Goal: Communication & Community: Answer question/provide support

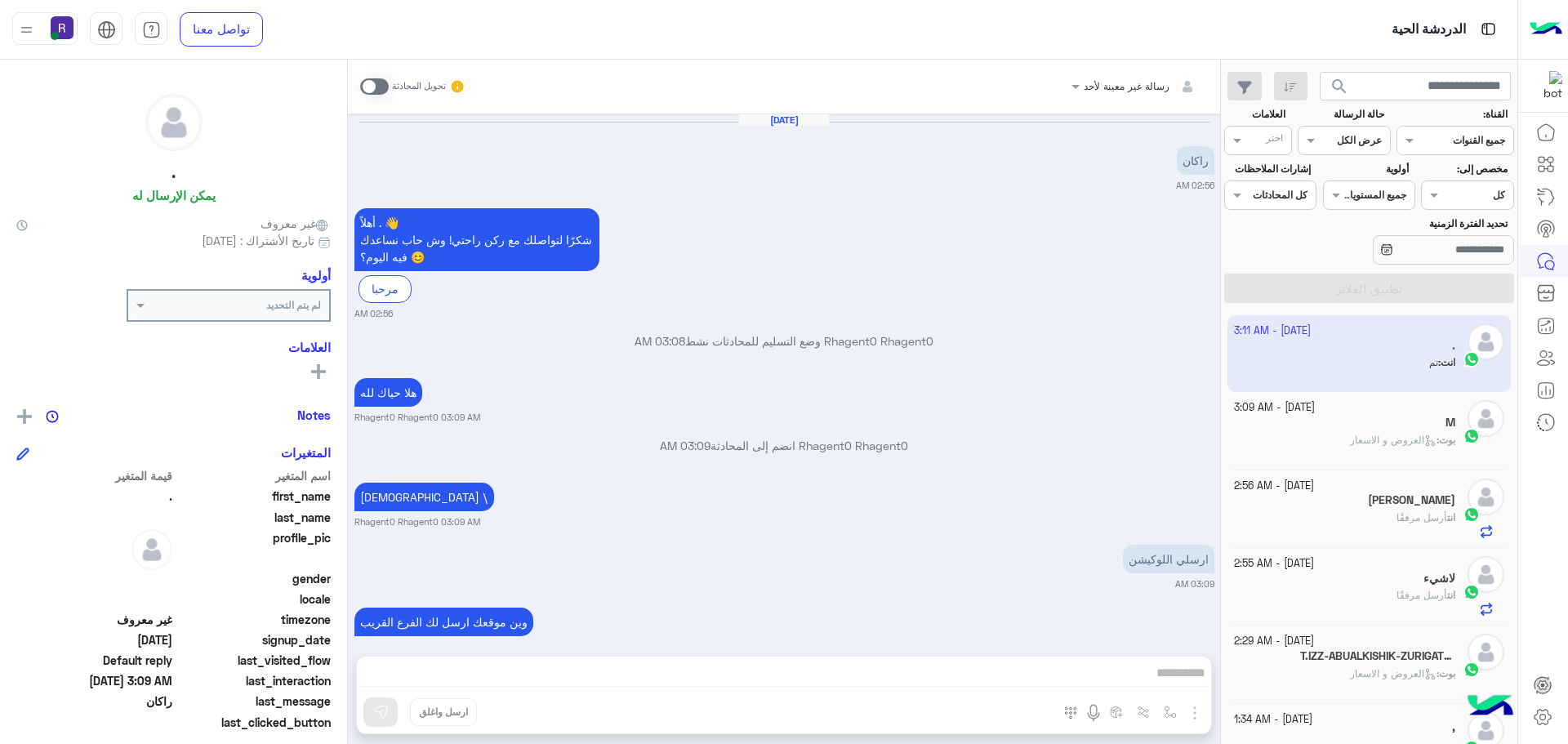
scroll to position [156, 0]
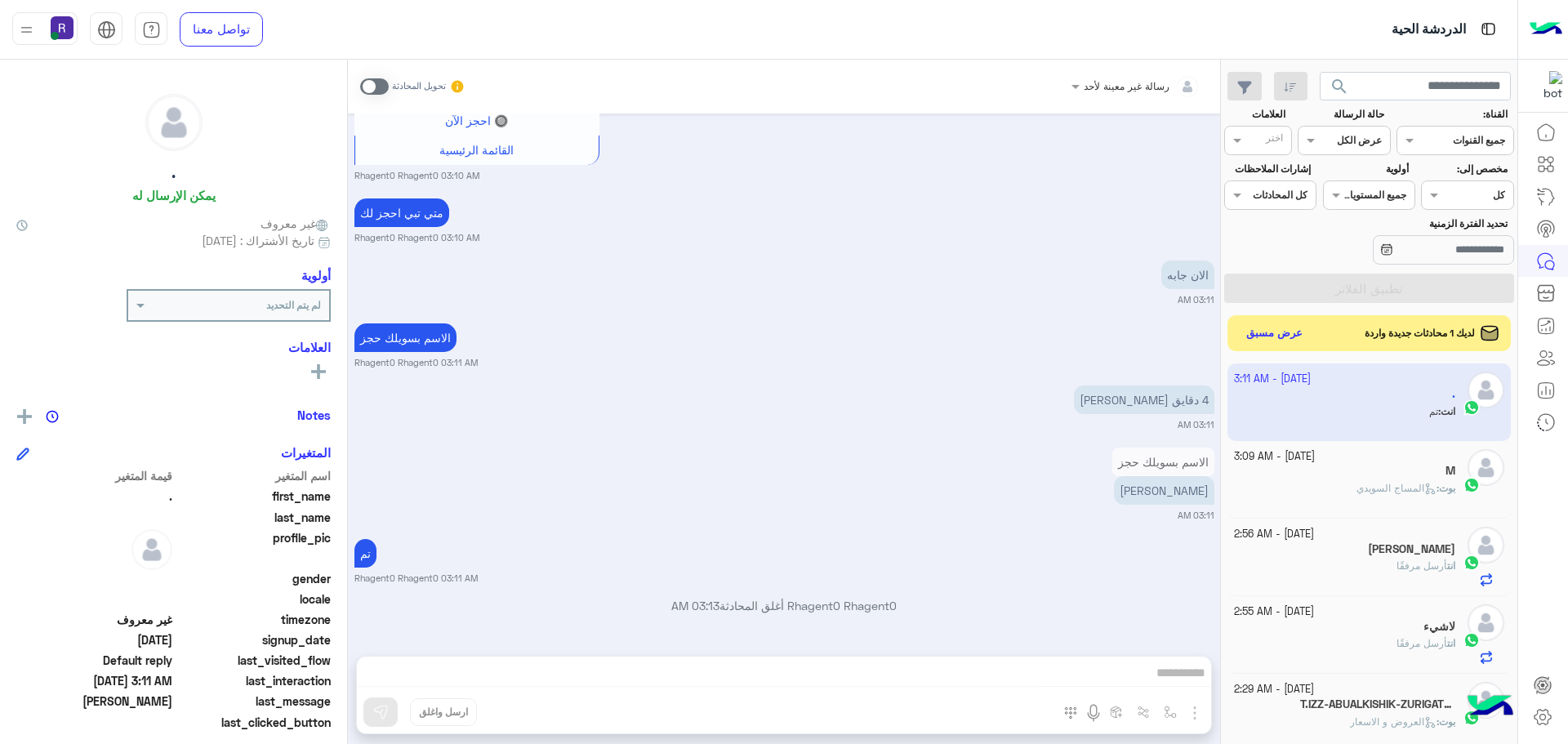
click at [1263, 313] on div "search القناة: القناه جميع القنوات حالة الرسالة القناه عرض الكل العلامات اختر م…" at bounding box center [1368, 406] width 296 height 691
click at [1263, 322] on button "عرض مسبق" at bounding box center [1274, 333] width 69 height 22
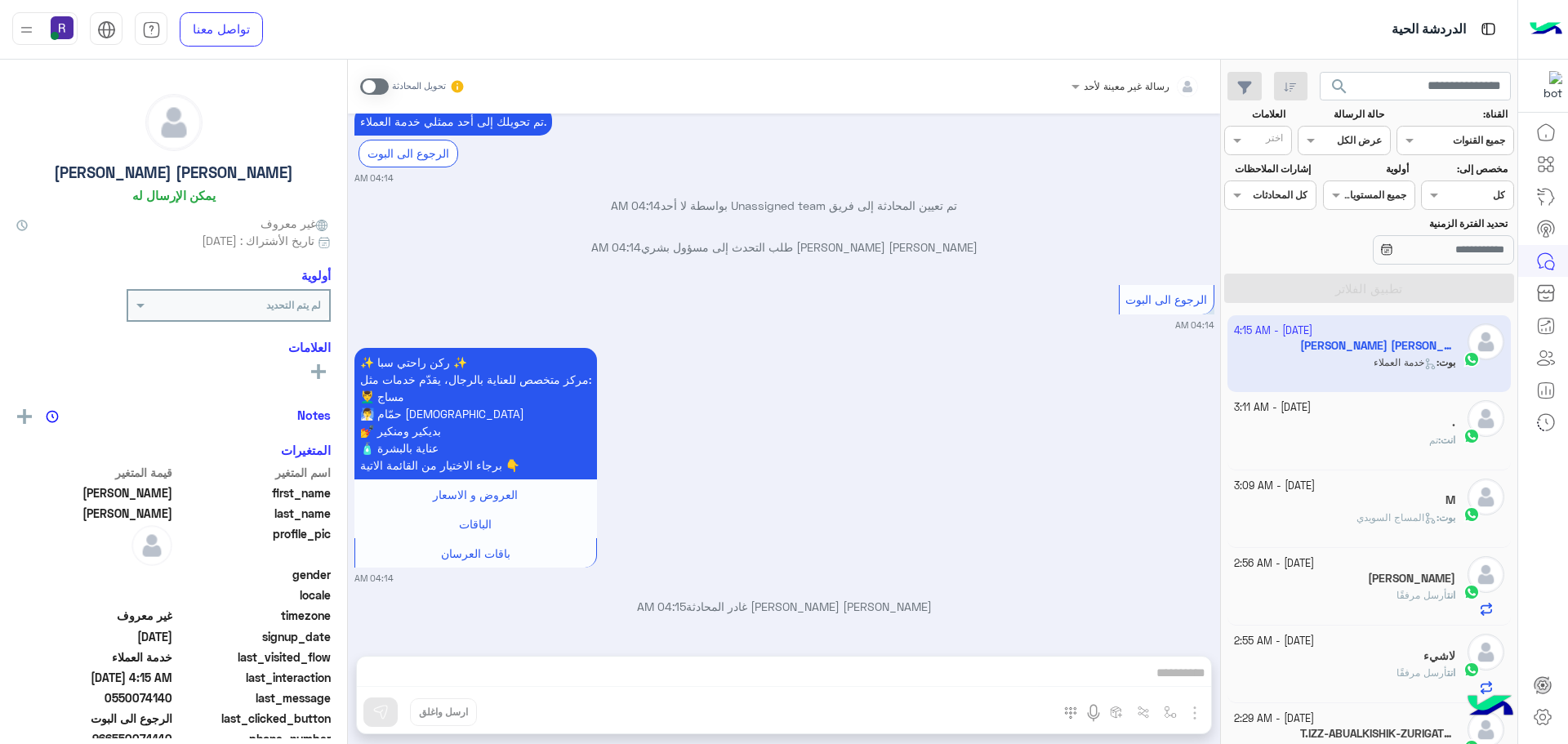
scroll to position [1551, 0]
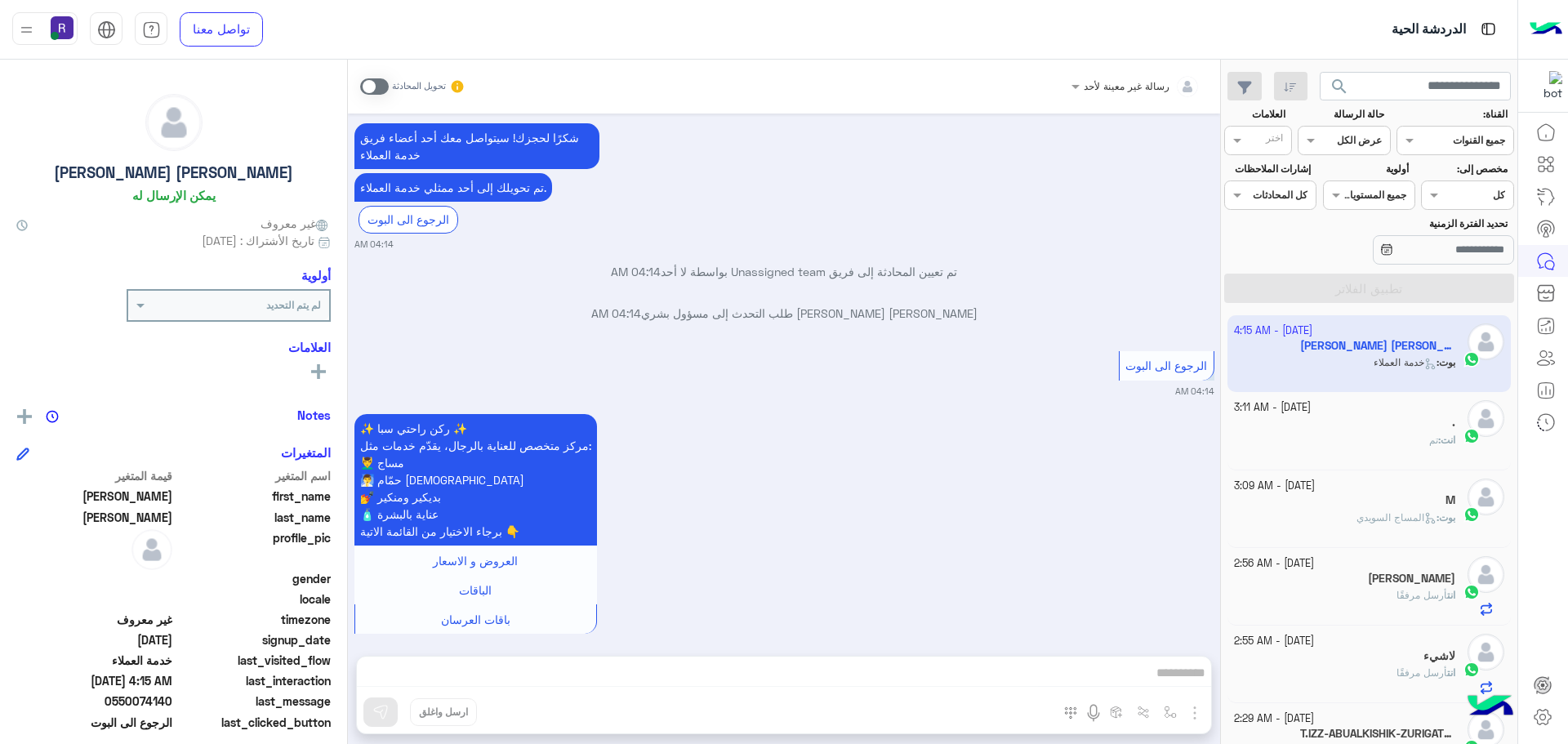
click at [369, 84] on span at bounding box center [374, 87] width 29 height 16
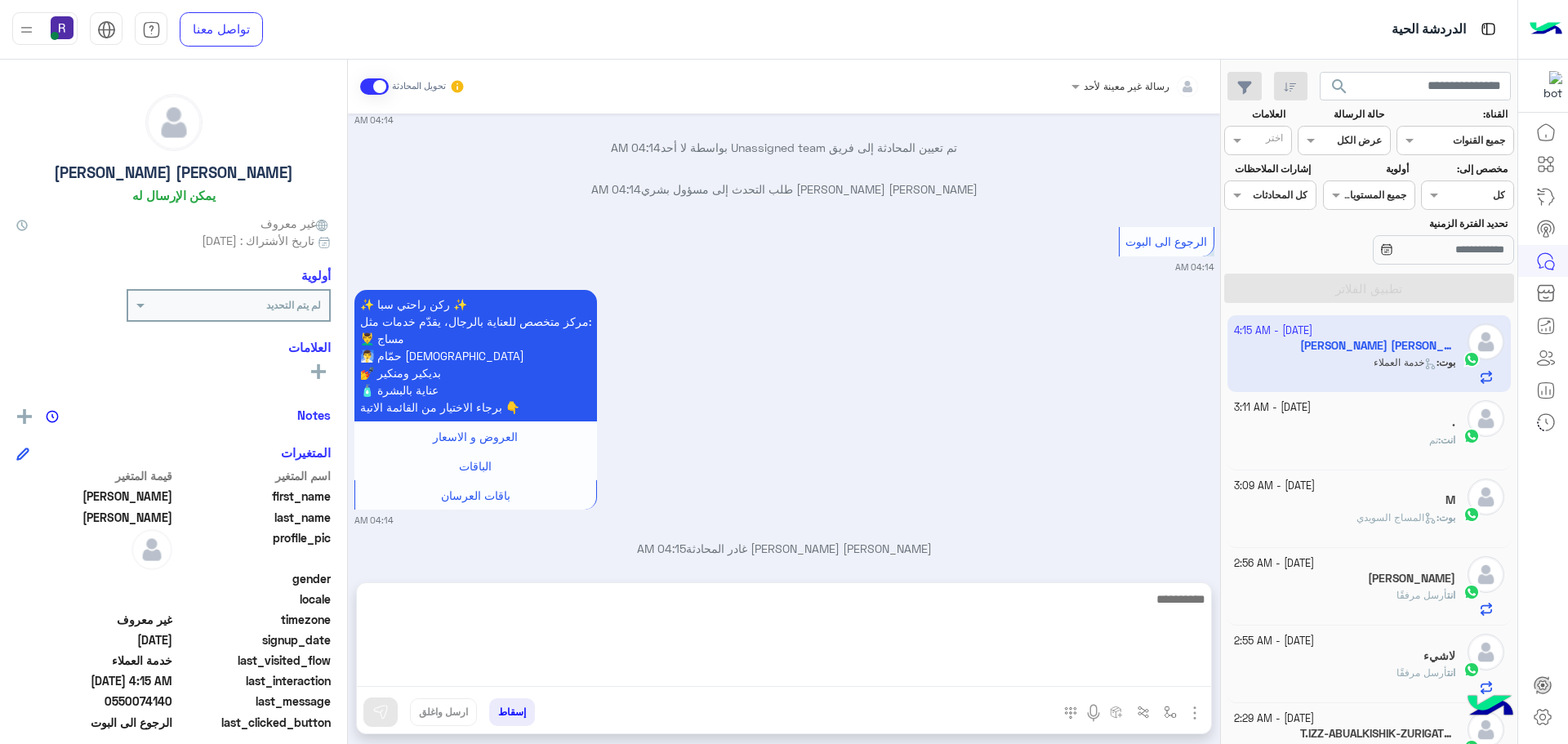
click at [901, 677] on textarea at bounding box center [784, 638] width 854 height 98
paste textarea "*"
type textarea "**********"
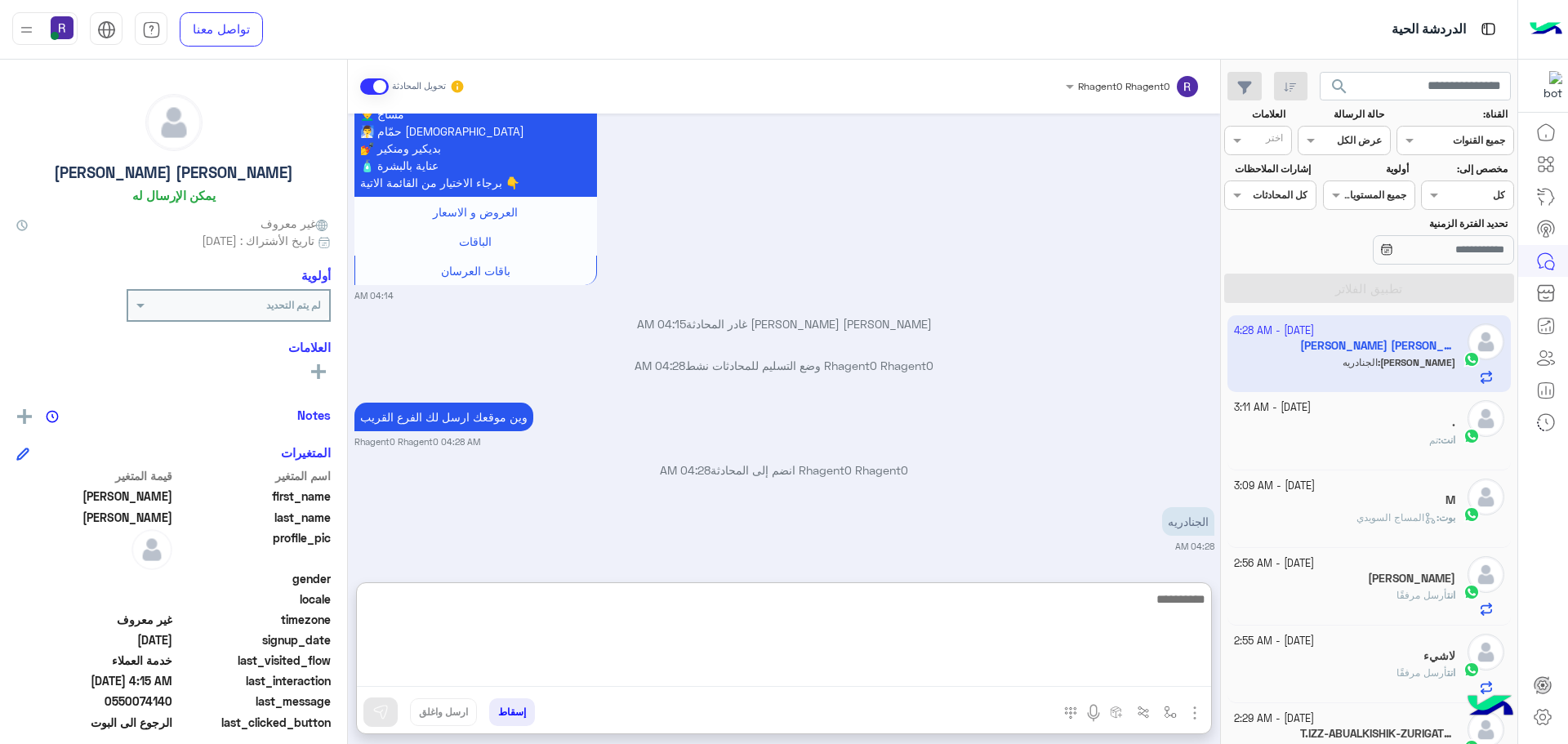
scroll to position [1915, 0]
click at [1078, 636] on textarea at bounding box center [784, 638] width 854 height 98
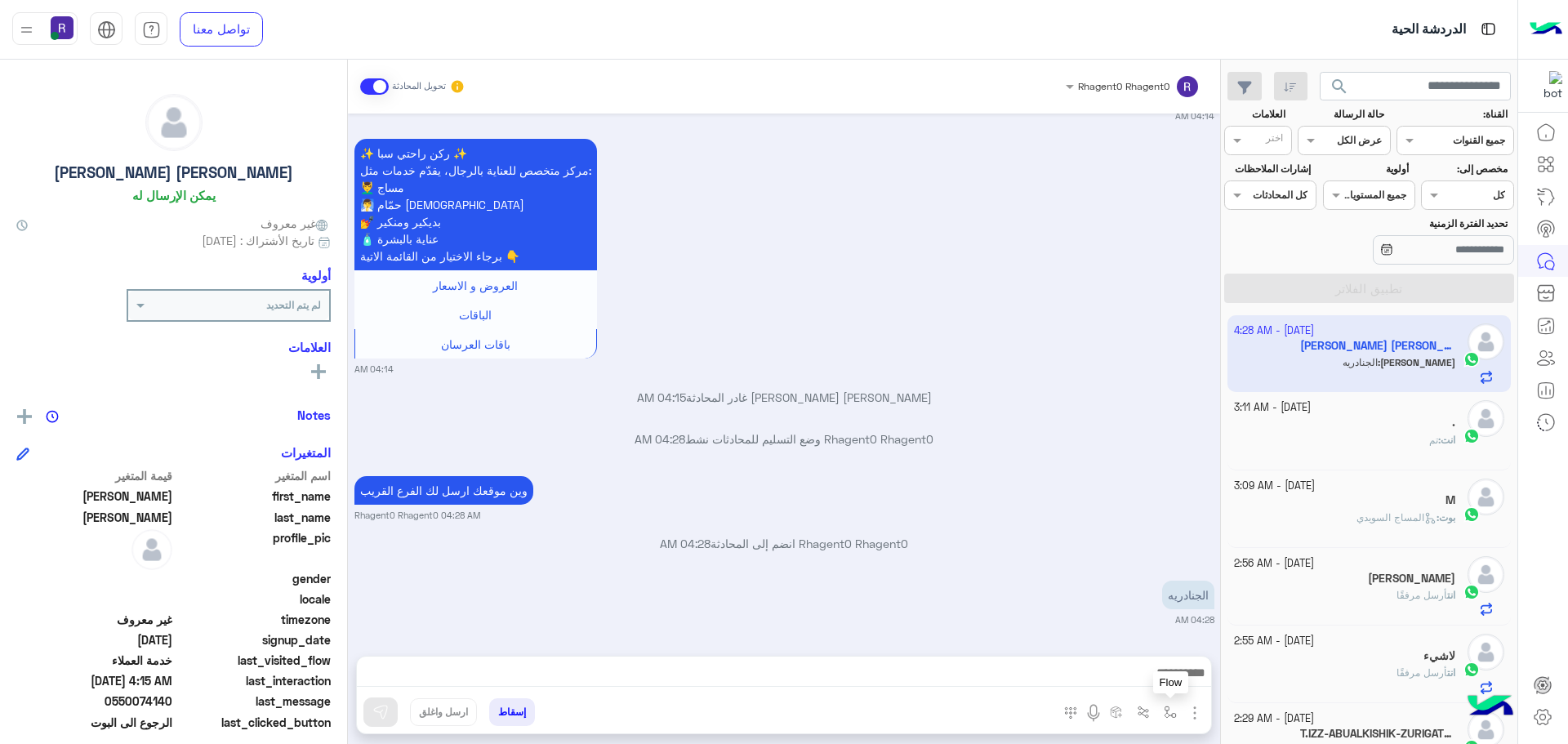
click at [1172, 706] on img "button" at bounding box center [1170, 712] width 13 height 13
click at [1144, 676] on input "text" at bounding box center [1134, 674] width 82 height 14
type input "**"
click at [1134, 647] on span "الجنادرية" at bounding box center [1153, 647] width 45 height 14
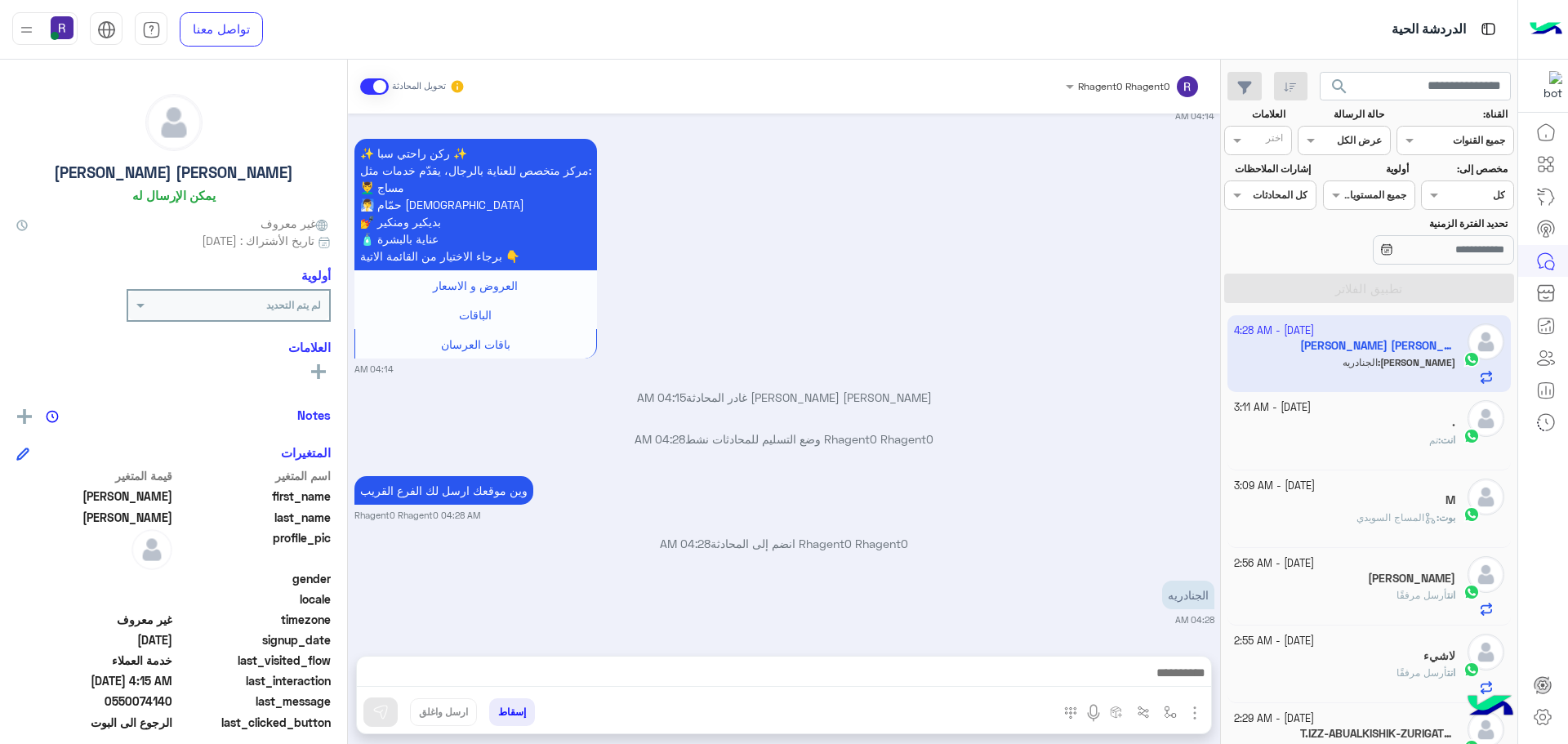
type textarea "*********"
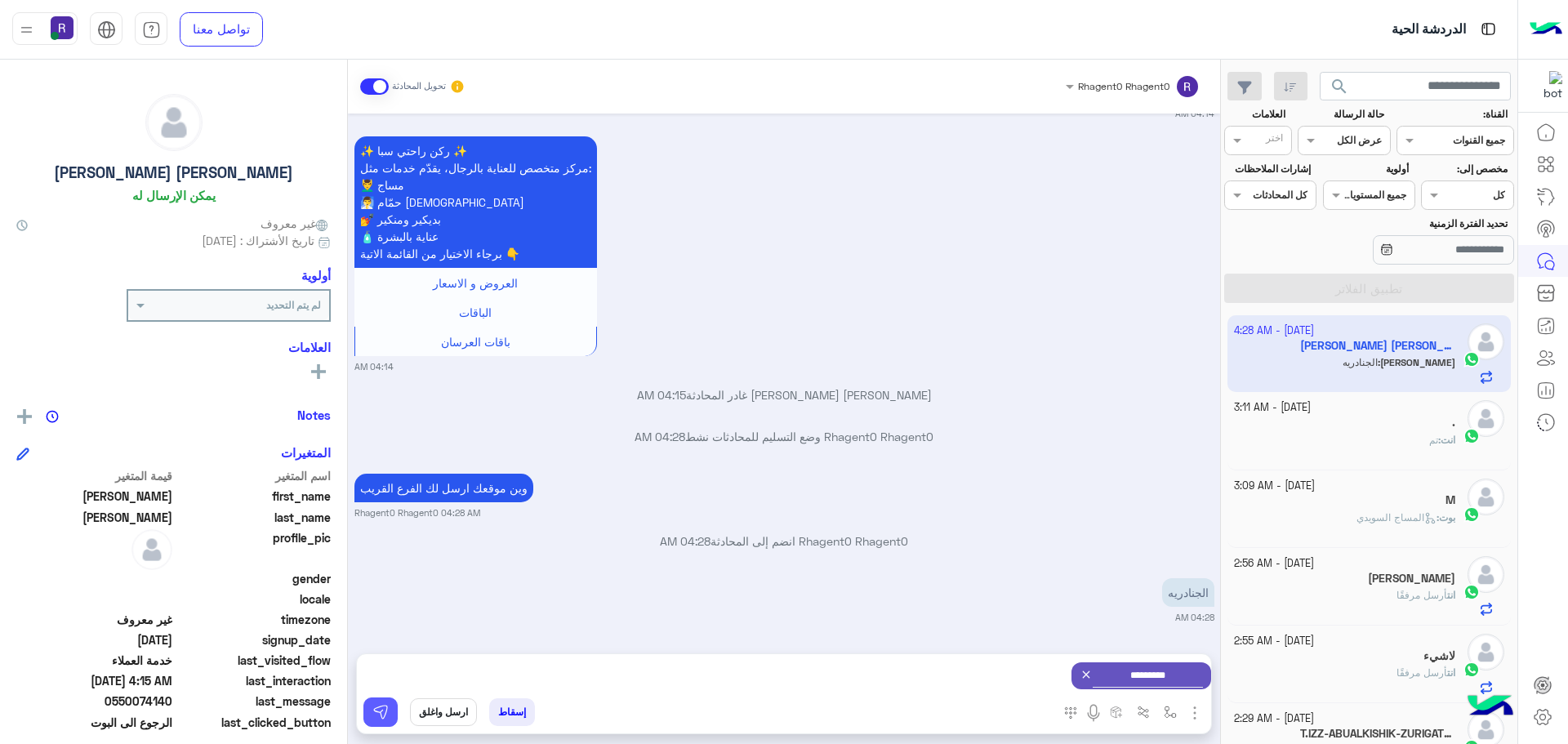
click at [391, 717] on button at bounding box center [380, 712] width 34 height 30
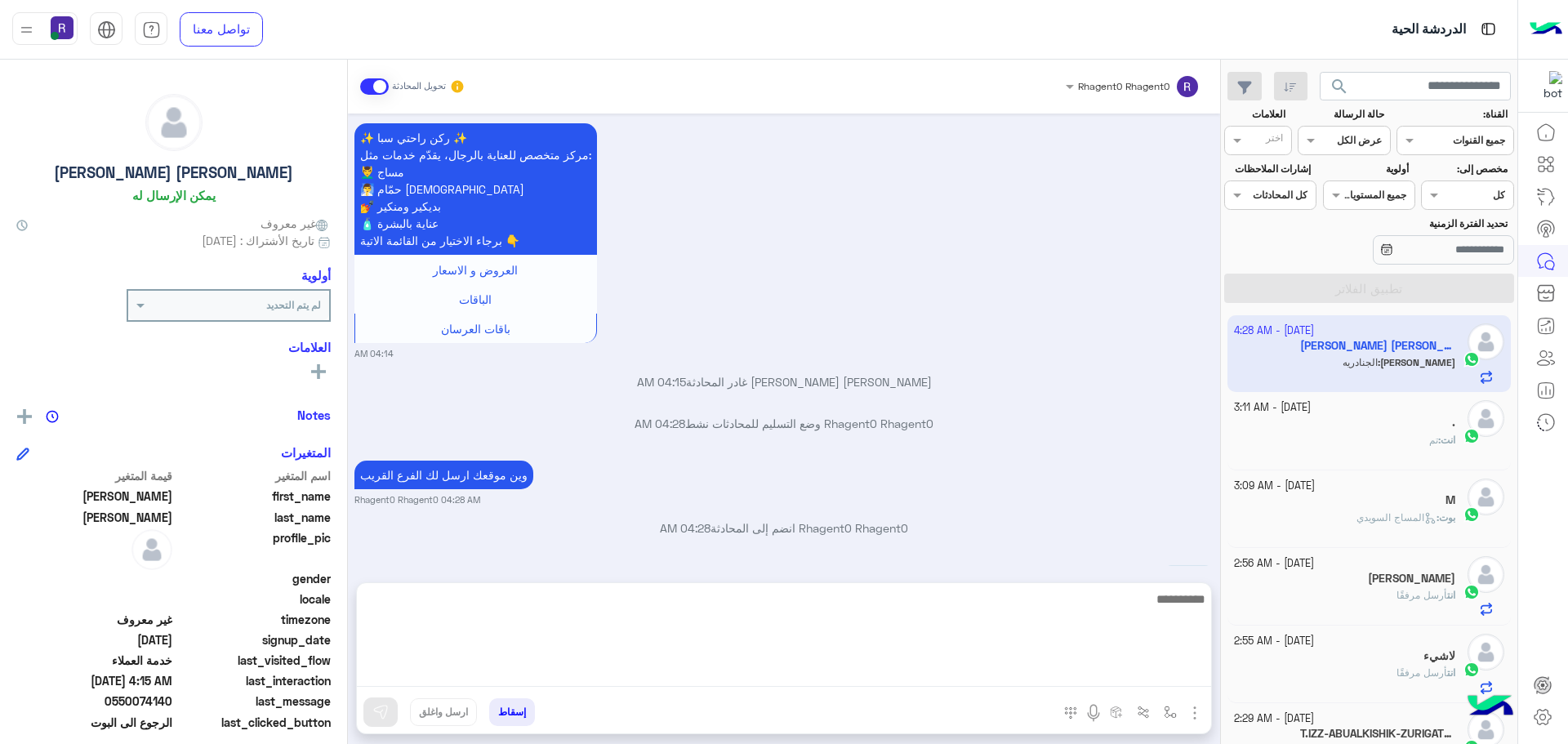
click at [820, 677] on textarea at bounding box center [784, 638] width 854 height 98
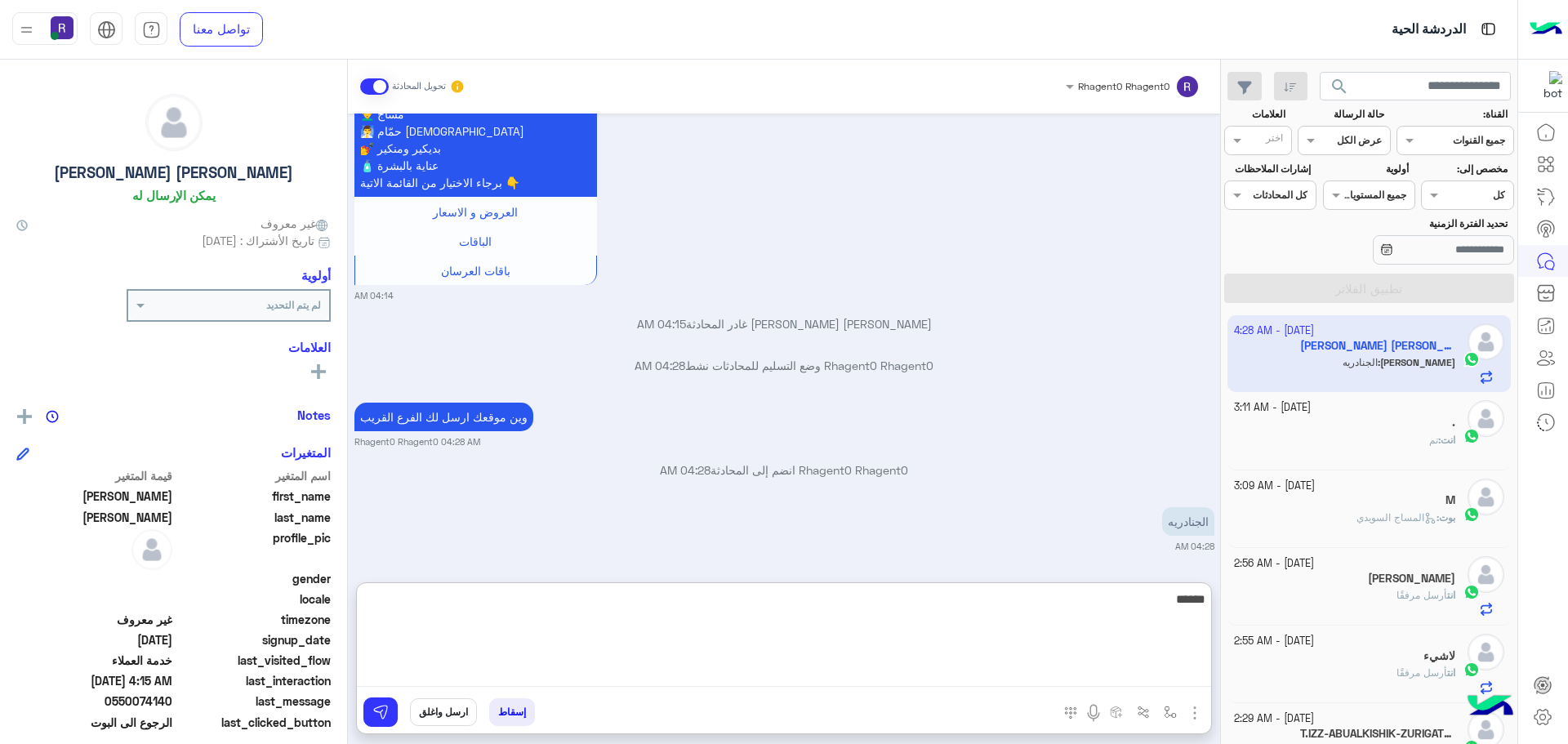
scroll to position [2070, 0]
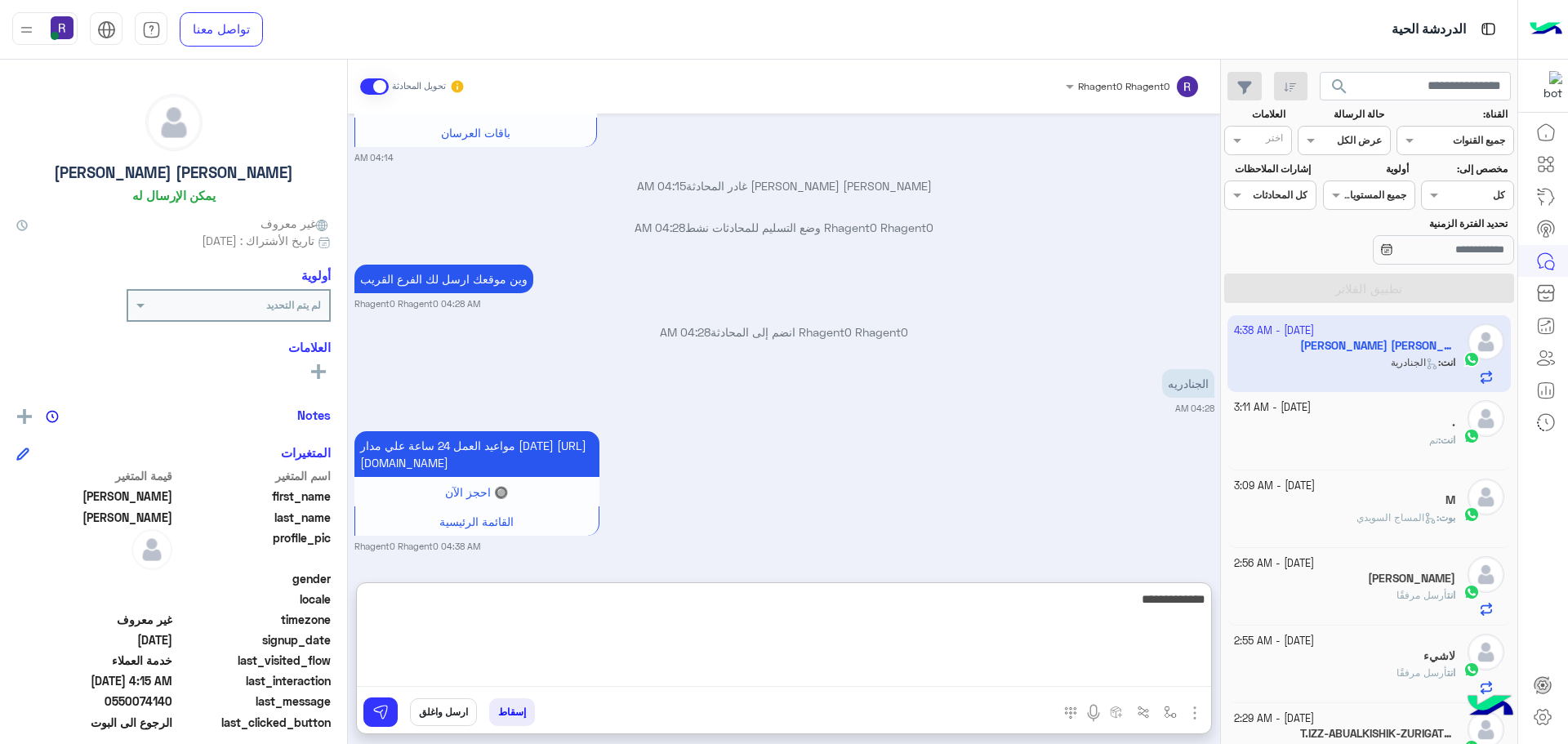
type textarea "**********"
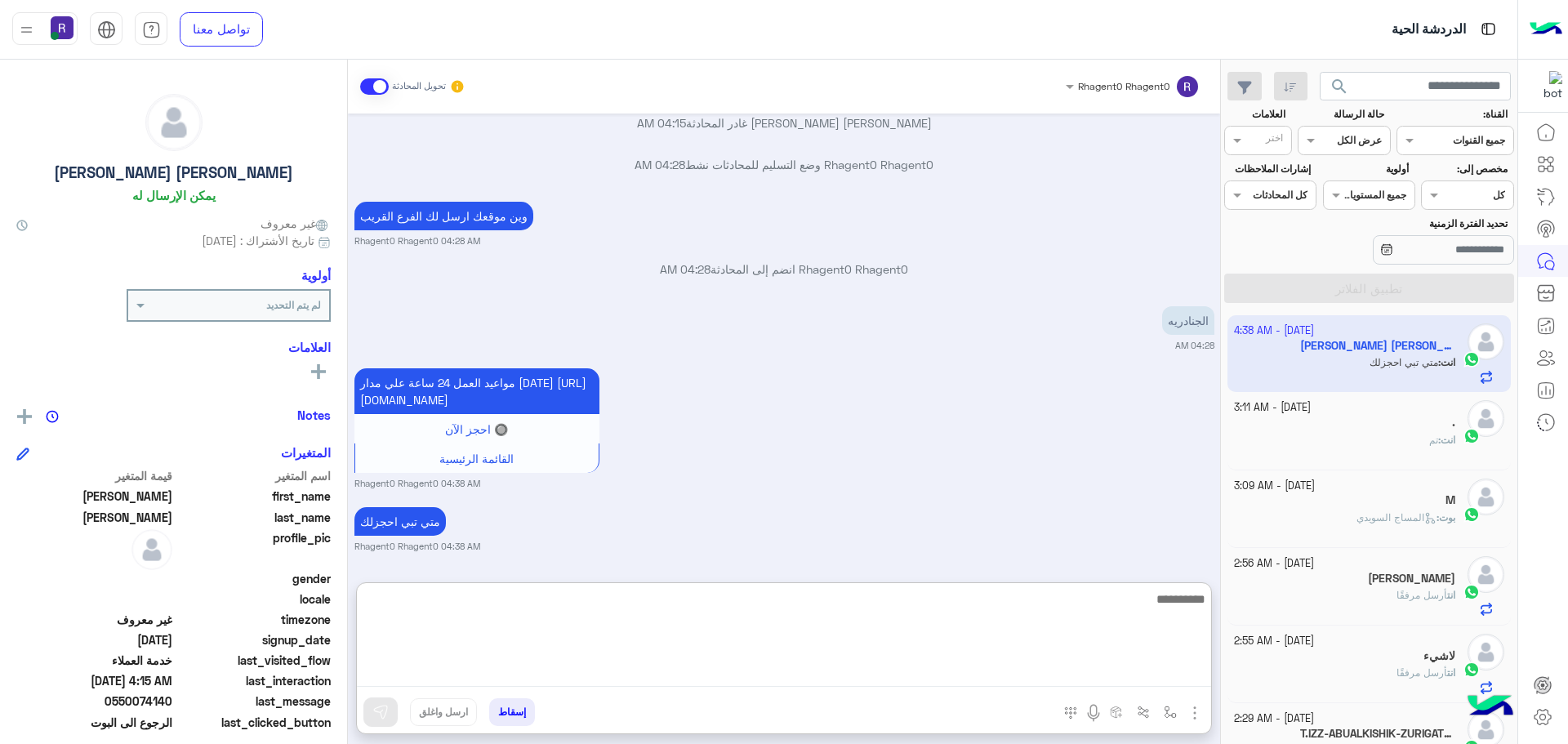
scroll to position [2134, 0]
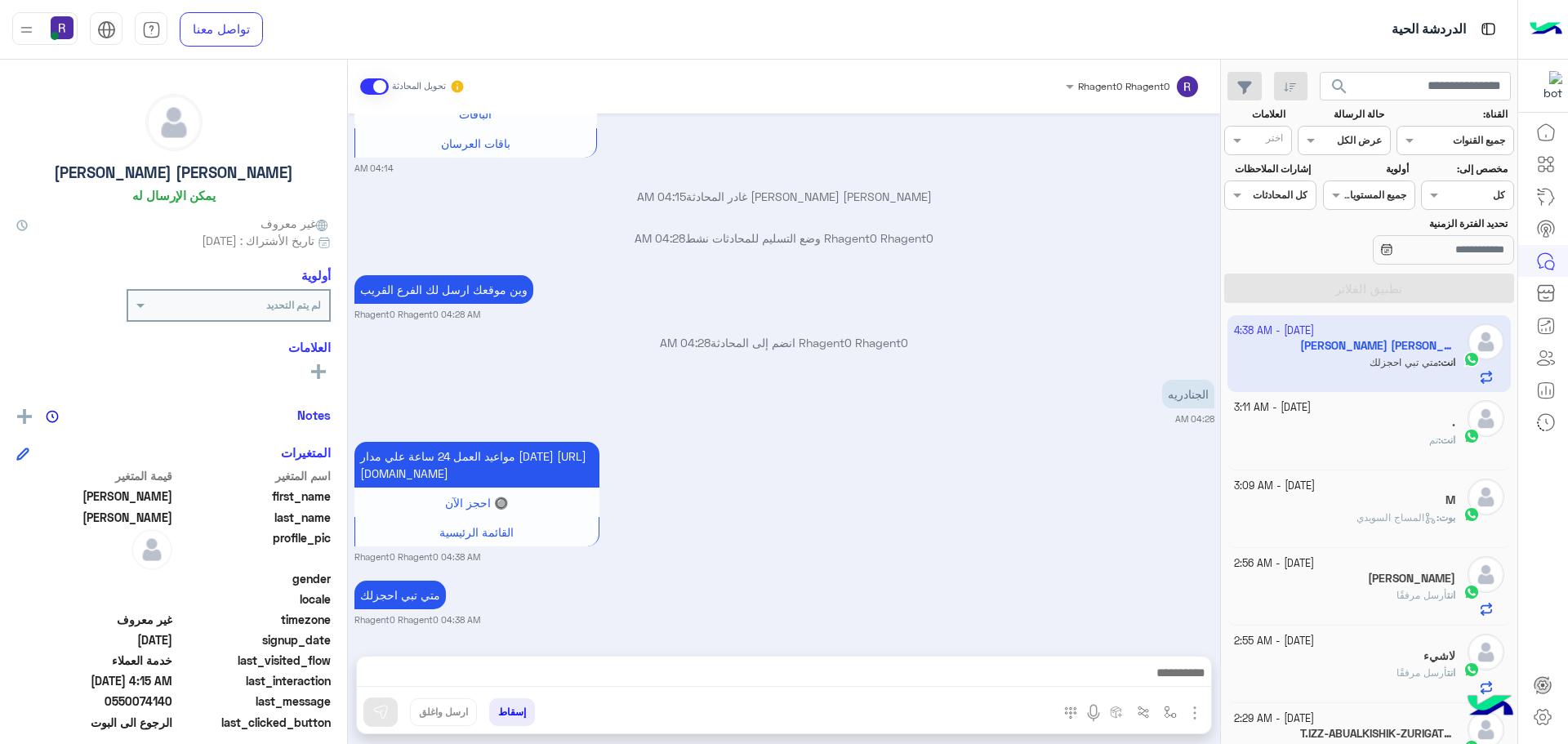
click at [998, 503] on div "Oct 11, 2025 ✨ ركن راحتي سبا ✨ مركز متخصص للعناية بالرجال، يقدّم خدمات مثل: 💆‍♂…" at bounding box center [784, 377] width 873 height 526
click at [1300, 406] on small "[DATE] - 3:11 AM" at bounding box center [1273, 407] width 77 height 15
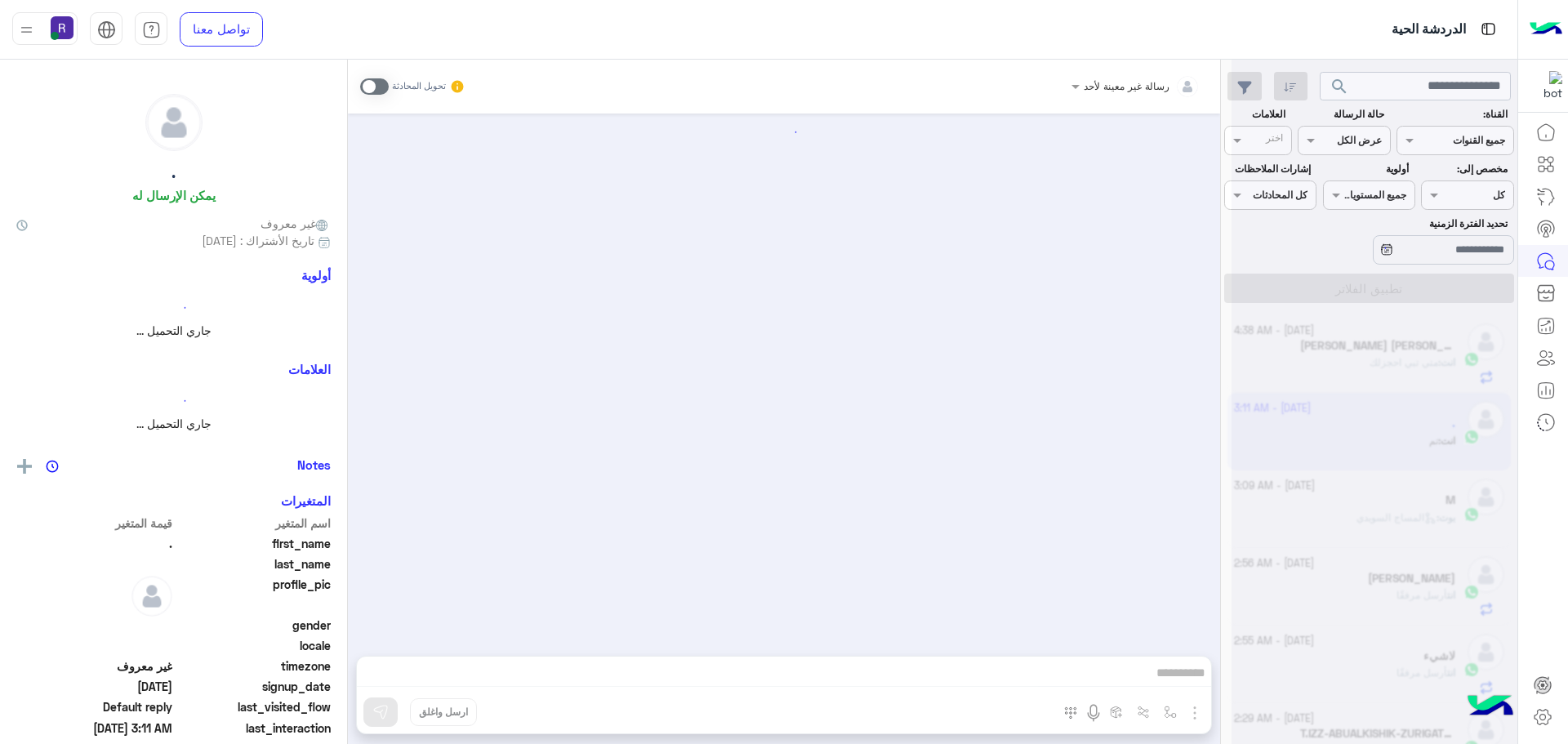
scroll to position [723, 0]
